Goal: Task Accomplishment & Management: Use online tool/utility

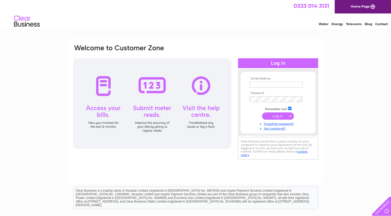
type input "[EMAIL_ADDRESS][DOMAIN_NAME]"
click at [277, 116] on input "submit" at bounding box center [278, 115] width 32 height 7
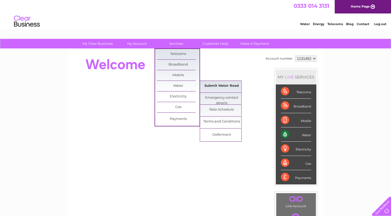
click at [224, 84] on link "Submit Meter Read" at bounding box center [221, 86] width 43 height 10
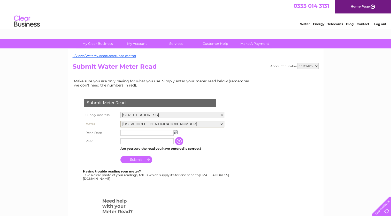
click at [221, 123] on select "06ELSTER06M219406 06ELSTER09W707835 06ELSTER18H761599 06ELSTER18M437603 06ELSTE…" at bounding box center [173, 124] width 104 height 7
select select "418887"
click at [121, 121] on select "06ELSTER06M219406 06ELSTER09W707835 06ELSTER18H761599 06ELSTER18M437603 06ELSTE…" at bounding box center [173, 124] width 104 height 7
click at [175, 131] on img at bounding box center [176, 131] width 4 height 4
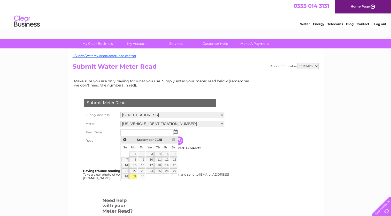
click at [136, 176] on link "29" at bounding box center [133, 176] width 8 height 5
type input "2025/09/29"
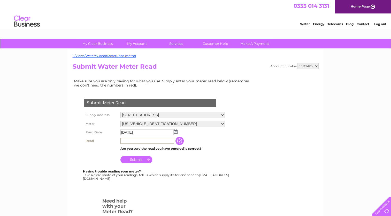
click at [141, 142] on input "text" at bounding box center [148, 141] width 54 height 6
type input "063074"
click at [137, 158] on input "Submit" at bounding box center [137, 158] width 32 height 7
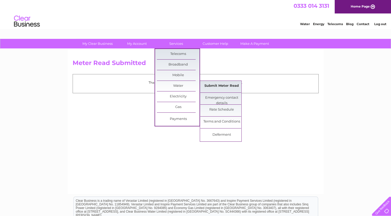
click at [217, 87] on link "Submit Meter Read" at bounding box center [221, 86] width 43 height 10
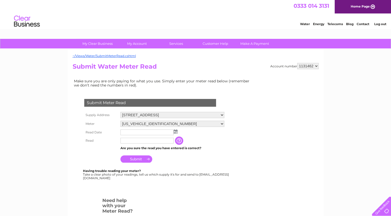
click at [221, 123] on select "[US_VEHICLE_IDENTIFICATION_NUMBER] [US_VEHICLE_IDENTIFICATION_NUMBER] [US_VEHIC…" at bounding box center [173, 124] width 104 height 6
select select "418888"
click at [121, 121] on select "[US_VEHICLE_IDENTIFICATION_NUMBER] [US_VEHICLE_IDENTIFICATION_NUMBER] [US_VEHIC…" at bounding box center [173, 124] width 104 height 7
click at [176, 131] on img at bounding box center [176, 131] width 4 height 4
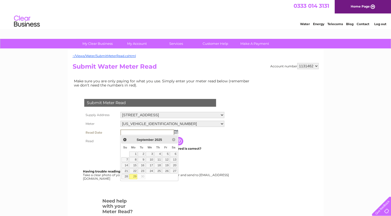
click at [135, 174] on link "29" at bounding box center [133, 176] width 8 height 5
type input "[DATE]"
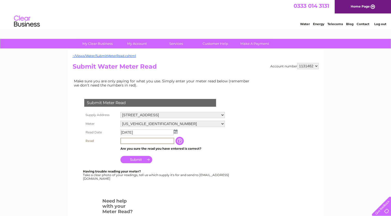
click at [136, 139] on input "text" at bounding box center [148, 141] width 54 height 6
type input "000786"
click at [139, 158] on input "Submit" at bounding box center [137, 158] width 32 height 7
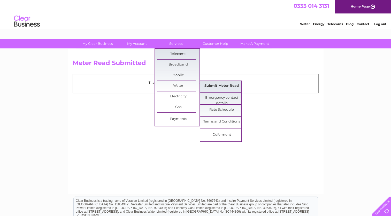
click at [228, 87] on link "Submit Meter Read" at bounding box center [221, 86] width 43 height 10
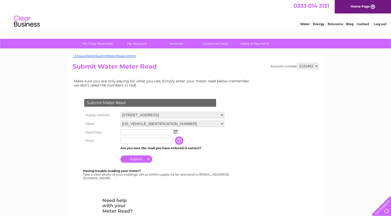
click at [221, 123] on select "[US_VEHICLE_IDENTIFICATION_NUMBER] [US_VEHICLE_IDENTIFICATION_NUMBER] [US_VEHIC…" at bounding box center [173, 124] width 104 height 6
select select "418889"
click at [121, 121] on select "[US_VEHICLE_IDENTIFICATION_NUMBER] [US_VEHICLE_IDENTIFICATION_NUMBER] [US_VEHIC…" at bounding box center [173, 124] width 104 height 7
click at [176, 132] on img at bounding box center [176, 131] width 4 height 4
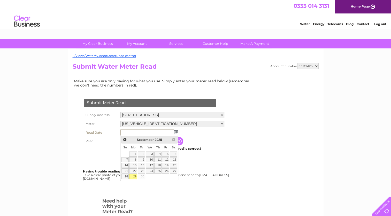
click at [134, 175] on link "29" at bounding box center [133, 176] width 8 height 5
type input "2025/09/29"
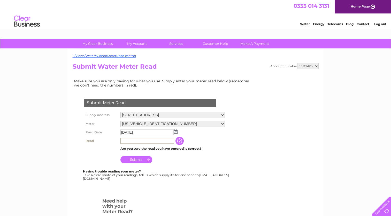
click at [127, 141] on input "text" at bounding box center [148, 141] width 54 height 6
type input "08667"
click at [137, 158] on input "Submit" at bounding box center [137, 158] width 32 height 7
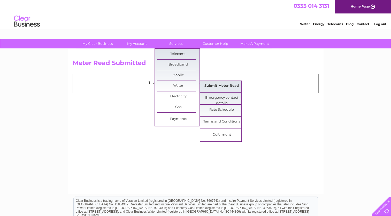
click at [230, 84] on link "Submit Meter Read" at bounding box center [221, 86] width 43 height 10
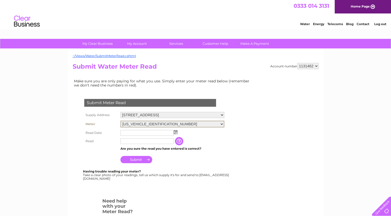
click at [221, 124] on select "[US_VEHICLE_IDENTIFICATION_NUMBER] [US_VEHICLE_IDENTIFICATION_NUMBER] [US_VEHIC…" at bounding box center [173, 124] width 104 height 7
select select "418890"
click at [121, 121] on select "[US_VEHICLE_IDENTIFICATION_NUMBER] [US_VEHICLE_IDENTIFICATION_NUMBER] [US_VEHIC…" at bounding box center [173, 124] width 104 height 7
click at [176, 132] on img at bounding box center [176, 131] width 4 height 4
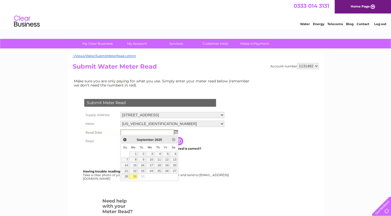
click at [133, 176] on link "29" at bounding box center [133, 176] width 8 height 5
type input "2025/09/29"
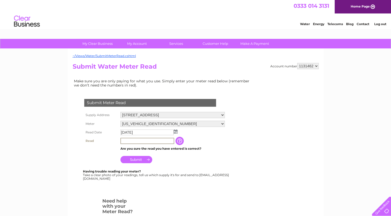
click at [137, 141] on input "text" at bounding box center [148, 141] width 54 height 6
type input "39445"
click at [138, 159] on input "Submit" at bounding box center [137, 159] width 32 height 7
